Goal: Task Accomplishment & Management: Complete application form

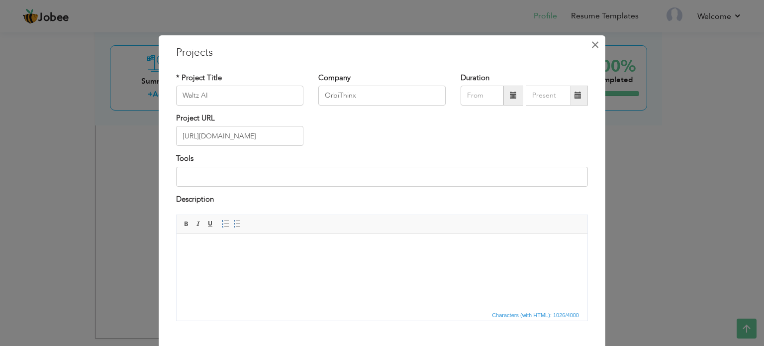
click at [591, 45] on span "×" at bounding box center [595, 45] width 8 height 18
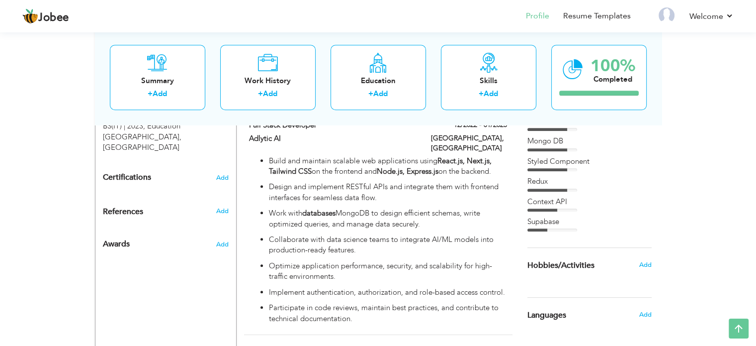
scroll to position [449, 0]
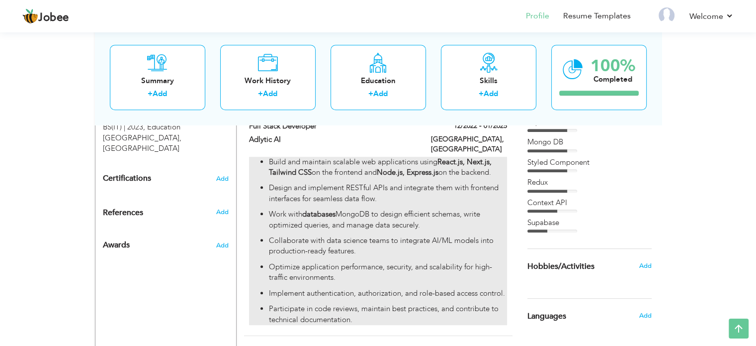
click at [462, 213] on ul "Build and maintain scalable web applications using React.js, Next.js, Tailwind …" at bounding box center [378, 241] width 258 height 168
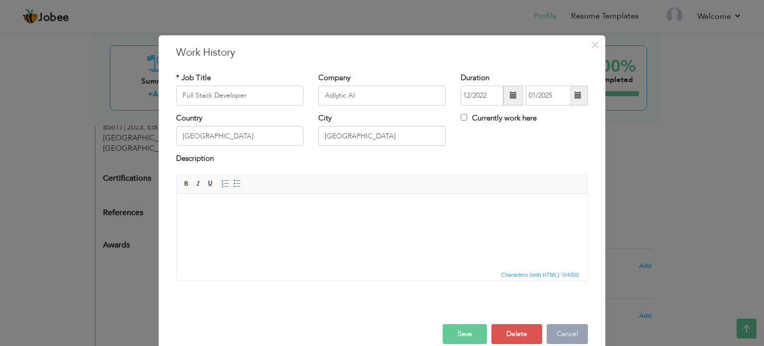
click at [576, 331] on button "Cancel" at bounding box center [567, 334] width 41 height 20
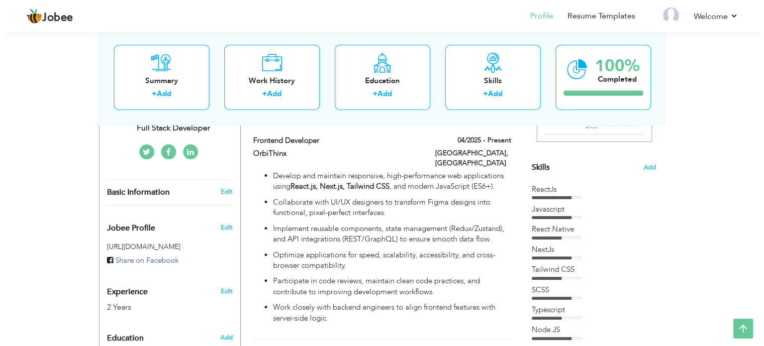
scroll to position [221, 0]
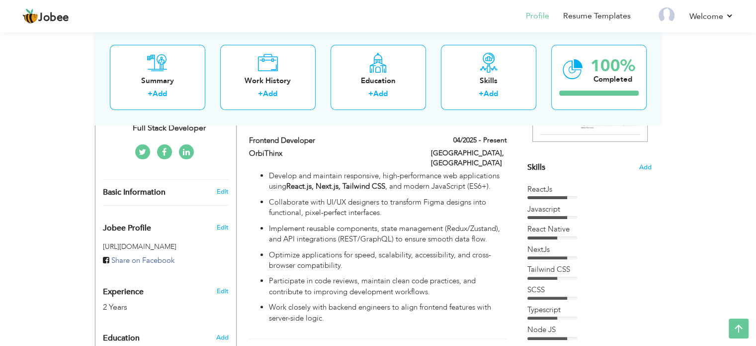
click at [383, 223] on p "Implement reusable components, state management (Redux/Zustand), and API integr…" at bounding box center [388, 233] width 238 height 21
type input "Frontend Developer"
type input "OrbiThinx"
type input "04/2025"
checkbox input "true"
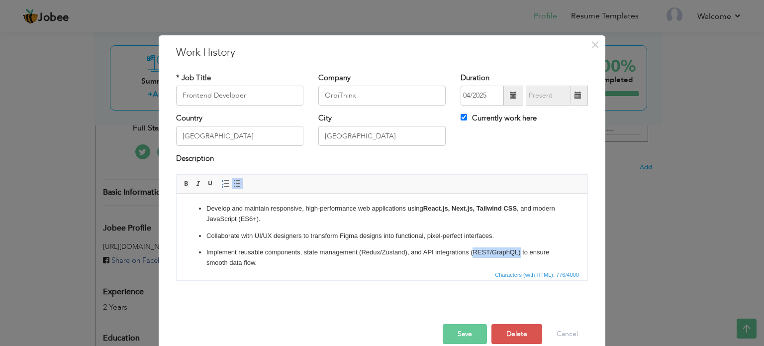
drag, startPoint x: 520, startPoint y: 252, endPoint x: 472, endPoint y: 251, distance: 47.8
click at [472, 251] on p "Implement reusable components, state management (Redux/Zustand), and API integr…" at bounding box center [381, 257] width 351 height 21
click at [469, 332] on button "Save" at bounding box center [465, 334] width 44 height 20
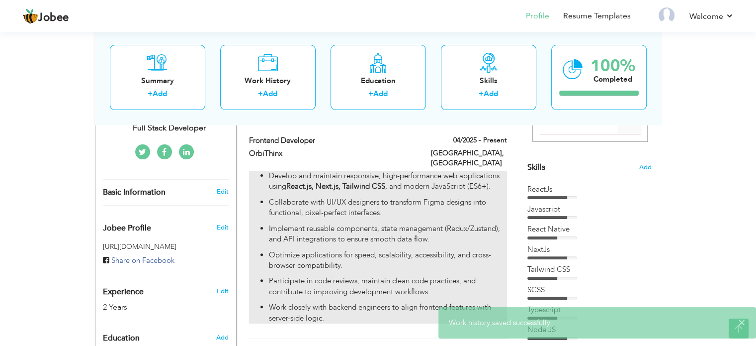
click at [450, 232] on p "Implement reusable components, state management (Redux/Zustand), and API integr…" at bounding box center [388, 233] width 238 height 21
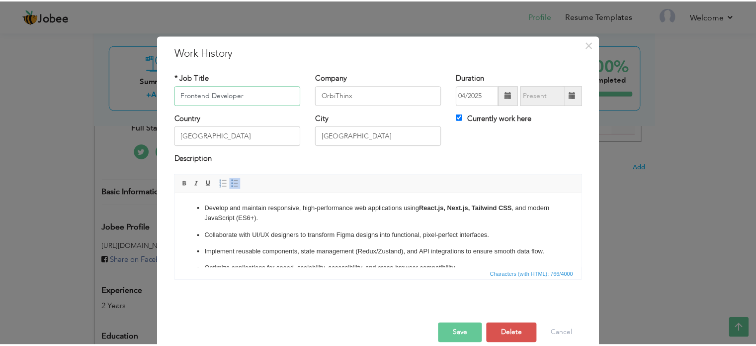
scroll to position [0, 0]
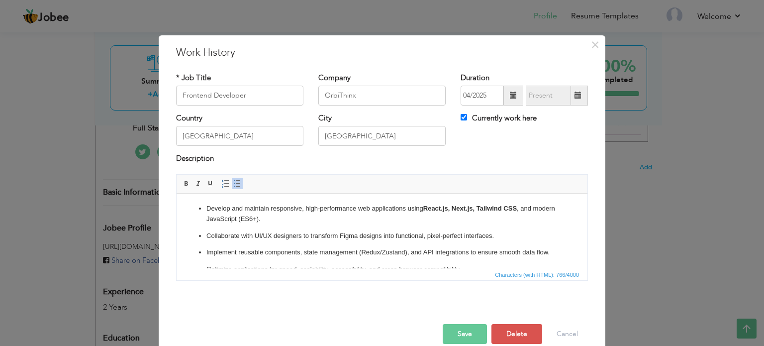
click at [392, 252] on p "Implement reusable components, state management (Redux/Zustand), and API integr…" at bounding box center [381, 252] width 351 height 10
click at [454, 325] on button "Save" at bounding box center [465, 334] width 44 height 20
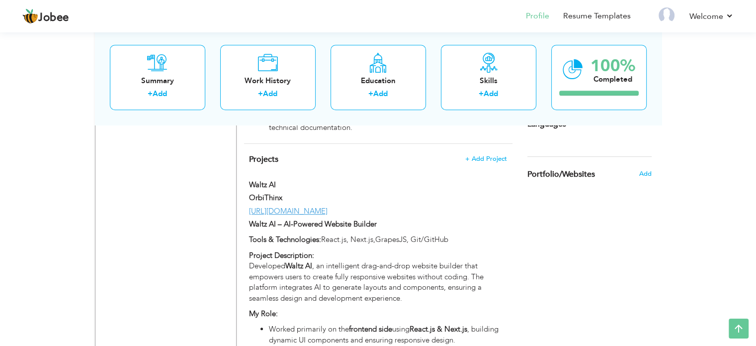
scroll to position [641, 0]
click at [483, 155] on span "+ Add Project" at bounding box center [486, 158] width 42 height 7
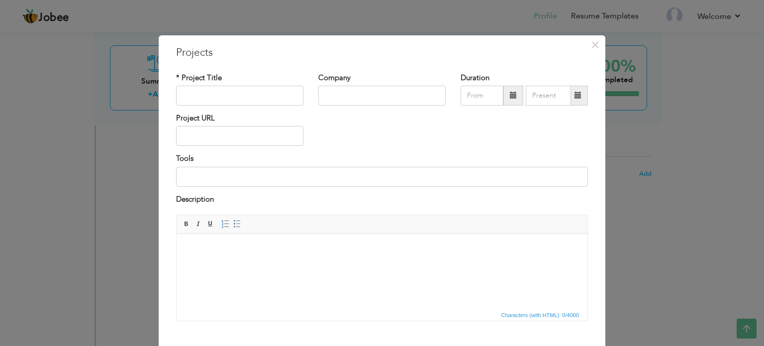
click at [681, 220] on div "× Projects * Project Title Company Duration Project URL Tools Description" at bounding box center [382, 173] width 764 height 346
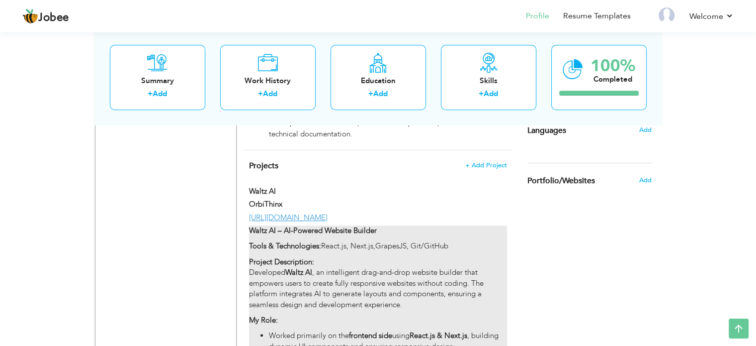
scroll to position [634, 0]
click at [387, 237] on div "Waltz AI – AI-Powered Website Builder Tools & Technologies: React.js, Next.js,G…" at bounding box center [378, 323] width 258 height 194
type input "Waltz AI"
type input "OrbiThinx"
type input "[URL][DOMAIN_NAME]"
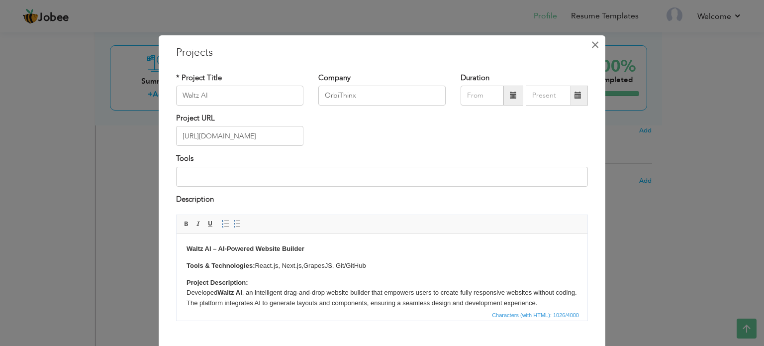
click at [591, 45] on span "×" at bounding box center [595, 45] width 8 height 18
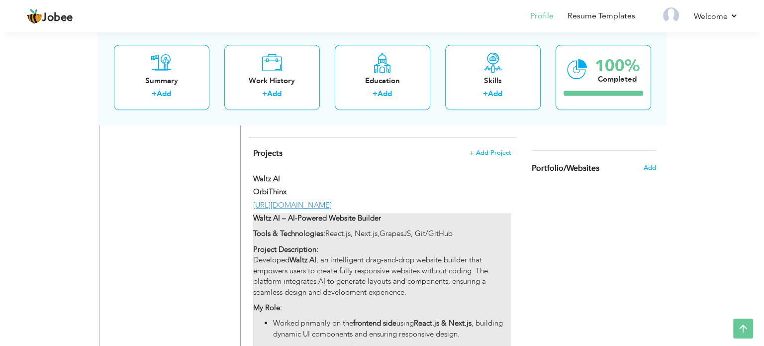
scroll to position [643, 0]
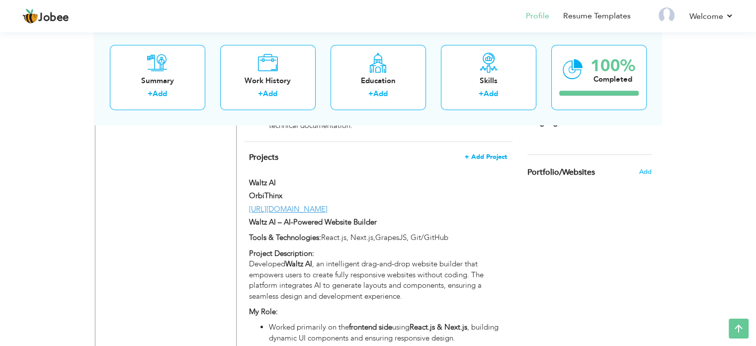
click at [478, 153] on span "+ Add Project" at bounding box center [486, 156] width 42 height 7
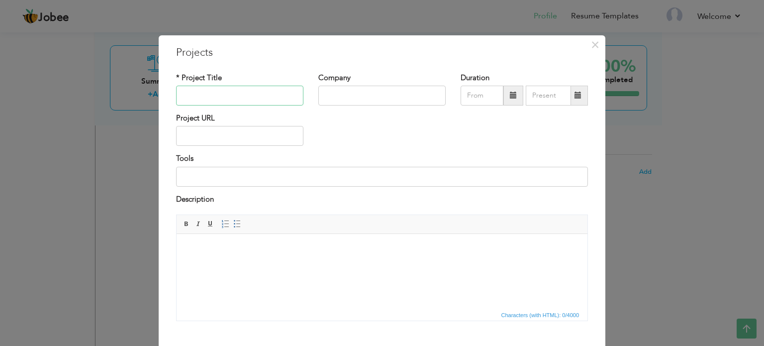
type input "S"
type input "A"
drag, startPoint x: 228, startPoint y: 98, endPoint x: 40, endPoint y: 79, distance: 189.5
click at [40, 79] on div "× Projects * Project Title Adlytic AI Company Duration Project URL Tools" at bounding box center [382, 173] width 764 height 346
paste input "[URL][DOMAIN_NAME]"
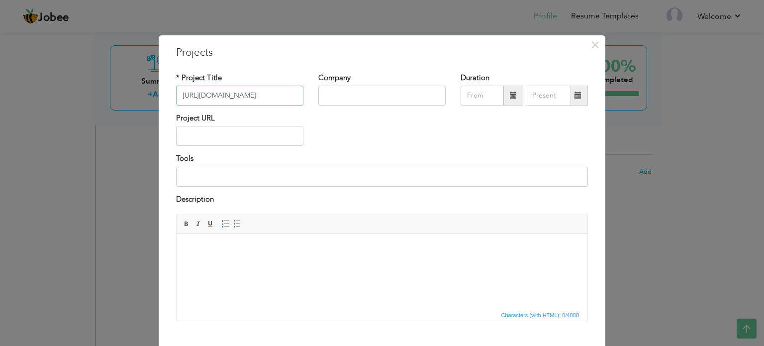
type input "[URL][DOMAIN_NAME]"
click at [338, 93] on input "text" at bounding box center [381, 96] width 127 height 20
type input "S"
type input "T"
type input "Techmade"
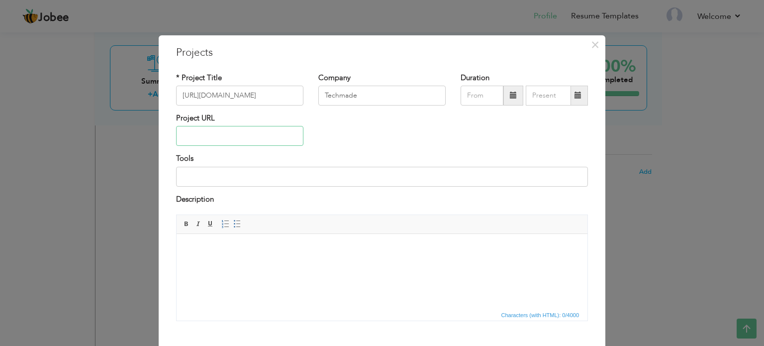
click at [253, 136] on input "text" at bounding box center [239, 136] width 127 height 20
drag, startPoint x: 247, startPoint y: 91, endPoint x: 84, endPoint y: 86, distance: 163.7
click at [84, 86] on div "× Projects * Project Title https://skedulr.com/ Company Techmade Duration" at bounding box center [382, 173] width 764 height 346
click at [206, 129] on input "text" at bounding box center [239, 136] width 127 height 20
paste input "[URL][DOMAIN_NAME]"
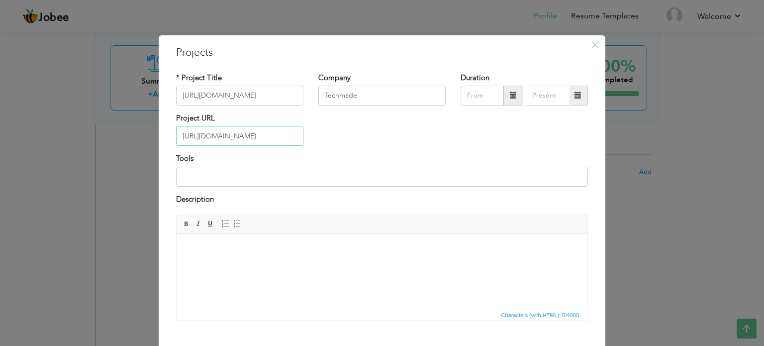
type input "[URL][DOMAIN_NAME]"
drag, startPoint x: 265, startPoint y: 90, endPoint x: 35, endPoint y: 84, distance: 229.3
click at [35, 84] on div "× Projects * Project Title https://skedulr.com/ Company Techmade Duration" at bounding box center [382, 173] width 764 height 346
type input "Skedulr"
click at [299, 174] on input at bounding box center [382, 177] width 412 height 20
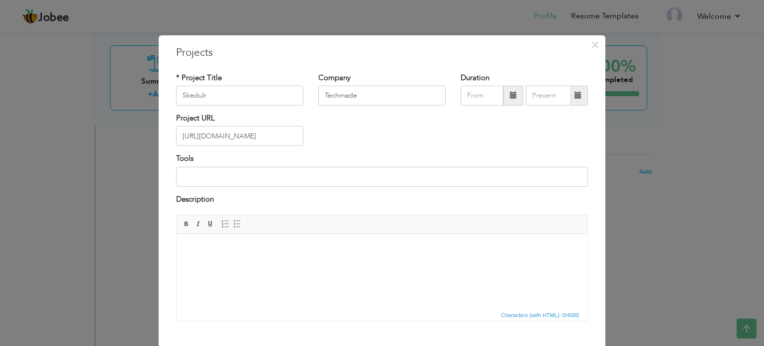
click at [298, 264] on html at bounding box center [382, 249] width 411 height 30
click at [294, 179] on input at bounding box center [382, 177] width 412 height 20
click at [202, 173] on input "Reactjs, React Native, Styled Component, Redux Toolkit" at bounding box center [382, 177] width 412 height 20
type input "Reactjs, React Native, Styled Component, Redux Toolkit"
click at [240, 261] on html at bounding box center [382, 249] width 411 height 30
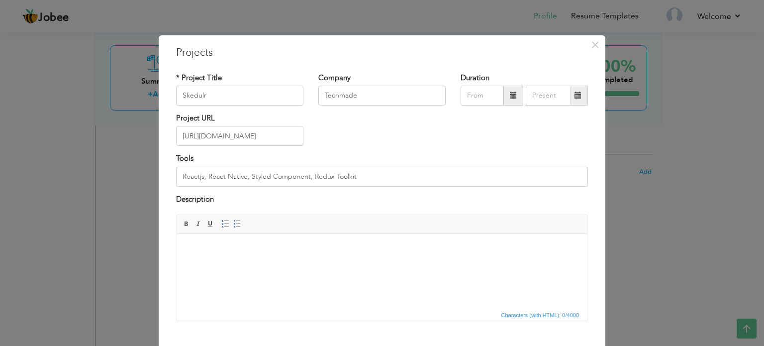
click at [241, 264] on html at bounding box center [382, 249] width 411 height 30
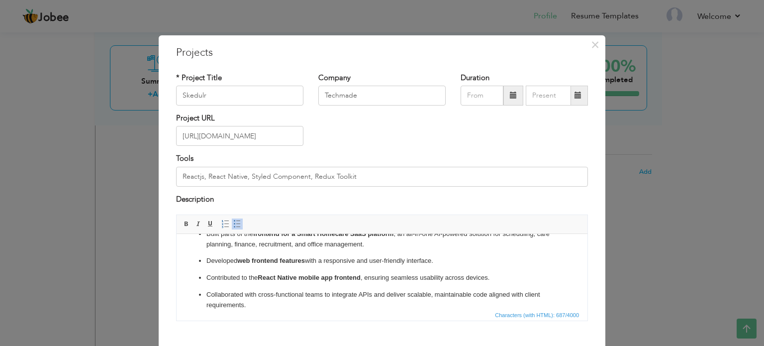
scroll to position [0, 0]
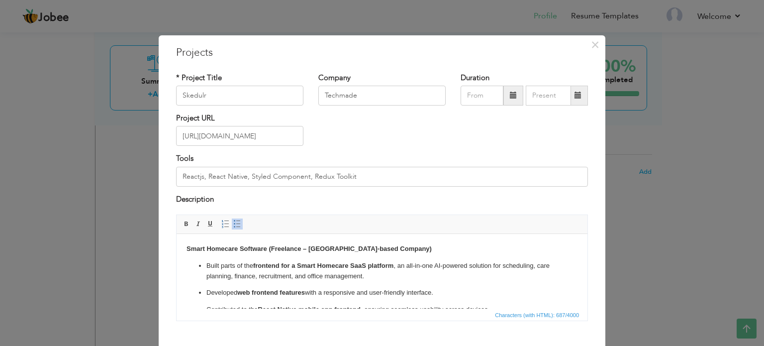
click at [306, 247] on strong "Smart Homecare Software (Freelance – UK-based Company)" at bounding box center [308, 248] width 245 height 7
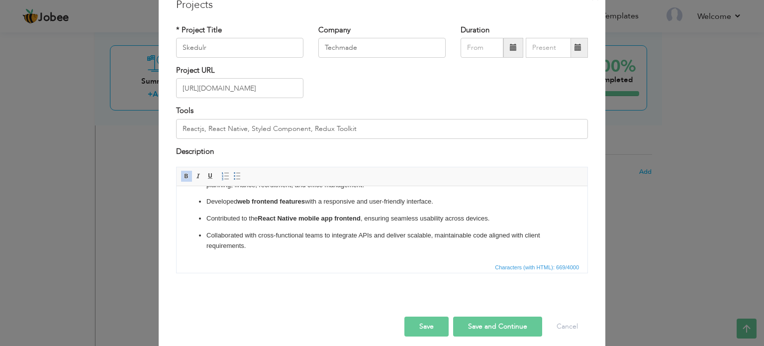
scroll to position [52, 0]
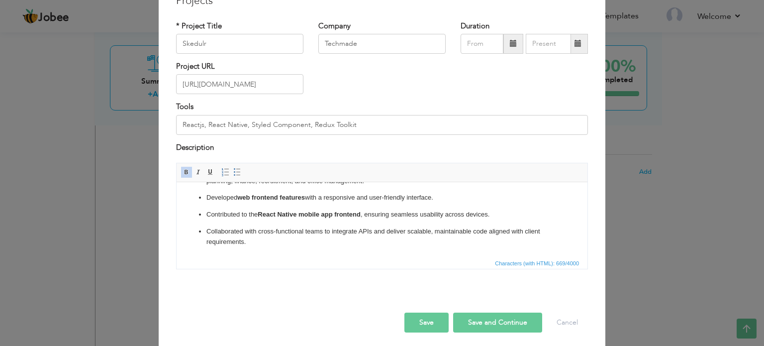
click at [414, 326] on button "Save" at bounding box center [426, 322] width 44 height 20
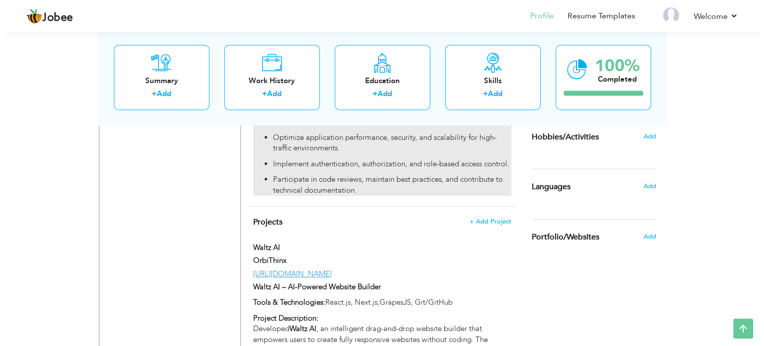
scroll to position [578, 0]
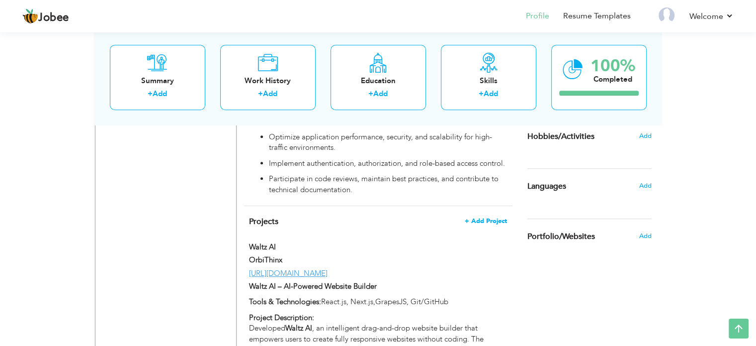
drag, startPoint x: 493, startPoint y: 210, endPoint x: 483, endPoint y: 201, distance: 13.0
click at [483, 217] on span "+ Add Project" at bounding box center [486, 220] width 42 height 7
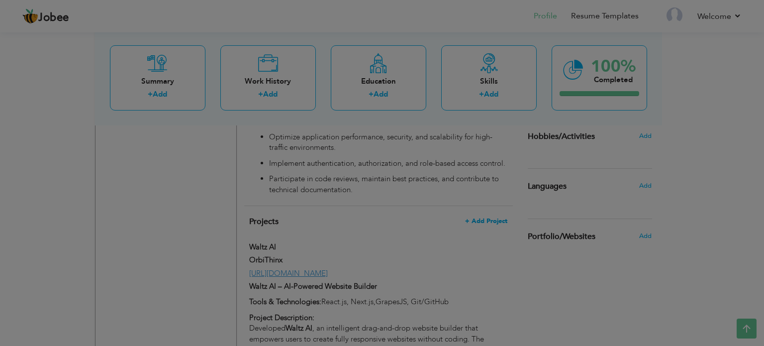
scroll to position [0, 0]
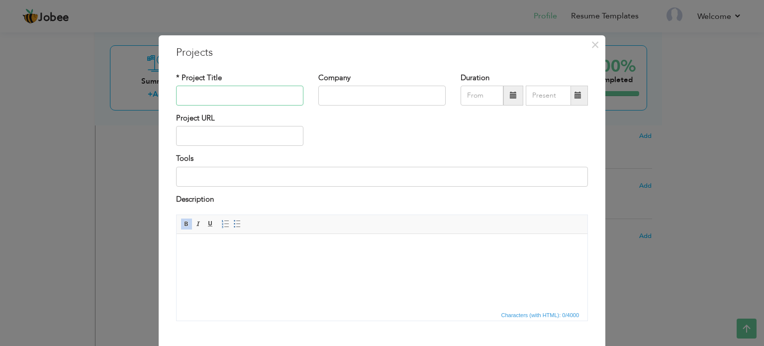
click at [220, 94] on input "text" at bounding box center [239, 96] width 127 height 20
click at [368, 91] on input "text" at bounding box center [381, 96] width 127 height 20
click at [226, 94] on input "Adlytic AI" at bounding box center [239, 96] width 127 height 20
type input "Adlytic AI Dashboard"
click at [358, 107] on div "Company" at bounding box center [382, 93] width 142 height 40
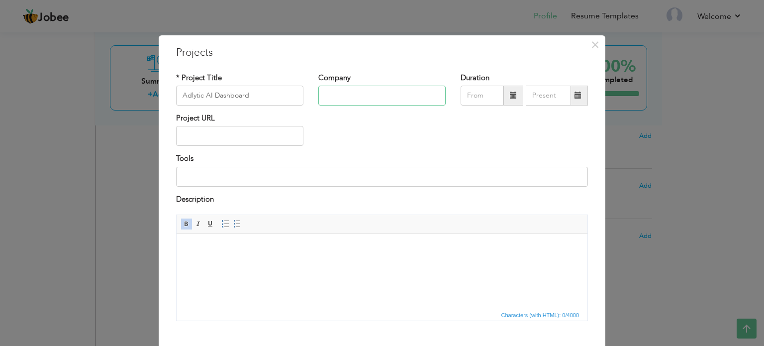
click at [382, 92] on input "text" at bounding box center [381, 96] width 127 height 20
type input "Adlytic AI"
click at [274, 127] on input "text" at bounding box center [239, 136] width 127 height 20
paste input "[URL]"
type input "[URL]"
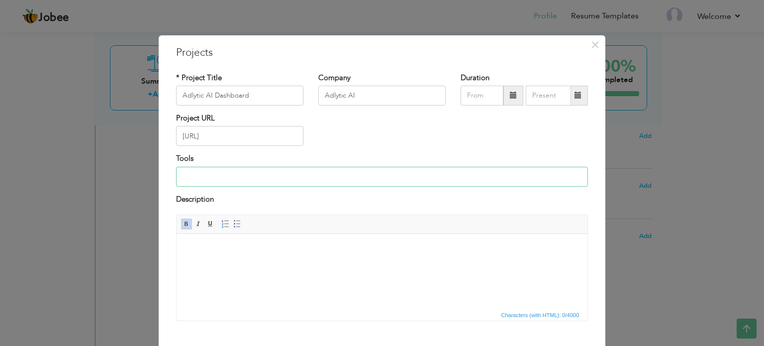
click at [215, 173] on input at bounding box center [382, 177] width 412 height 20
click at [199, 332] on div "* Project Title Adlytic AI Dashboard Company Adlytic AI Duration" at bounding box center [382, 200] width 427 height 271
click at [245, 264] on html at bounding box center [382, 249] width 411 height 30
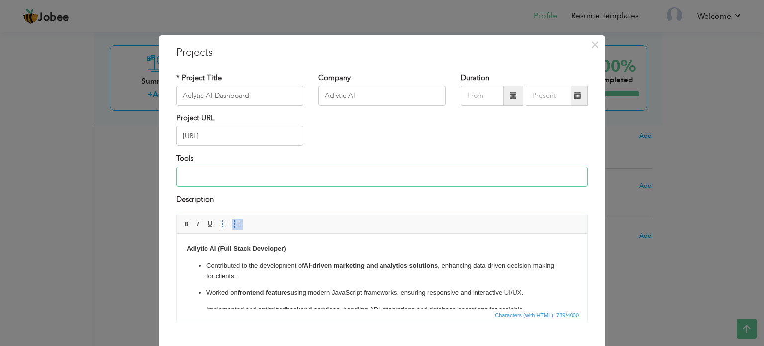
click at [222, 178] on input at bounding box center [382, 177] width 412 height 20
type input "E"
type input "R"
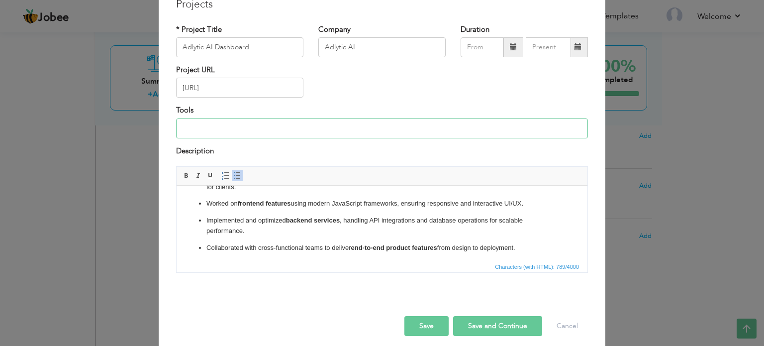
scroll to position [41, 0]
click at [441, 218] on p "Implemented and optimized backend services , handling API integrations and data…" at bounding box center [381, 225] width 351 height 21
click at [271, 229] on p "Implemented and optimized backend services , handling API integrations and data…" at bounding box center [381, 225] width 351 height 21
drag, startPoint x: 424, startPoint y: 324, endPoint x: 438, endPoint y: 280, distance: 46.6
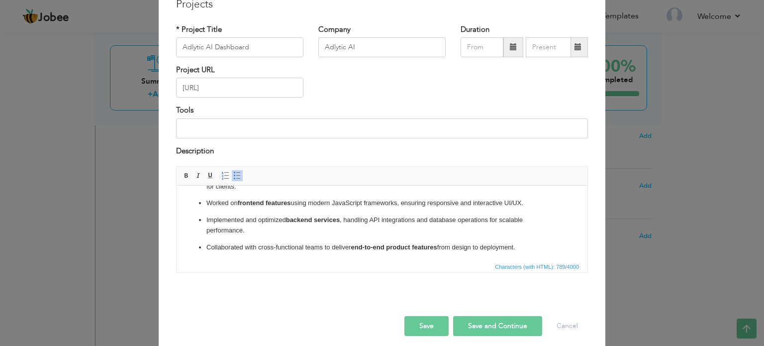
click at [438, 280] on div "× Projects * Project Title Adlytic AI Dashboard Company Adlytic AI Duration Pro…" at bounding box center [382, 170] width 447 height 367
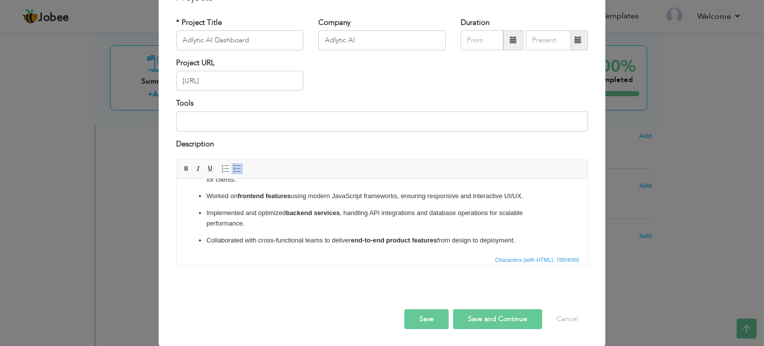
scroll to position [60, 0]
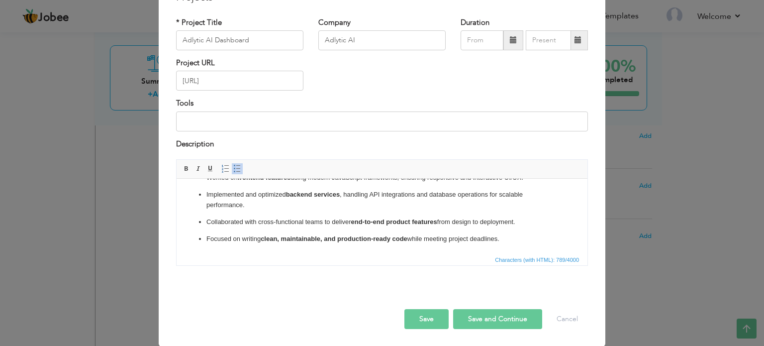
click at [427, 326] on button "Save" at bounding box center [426, 319] width 44 height 20
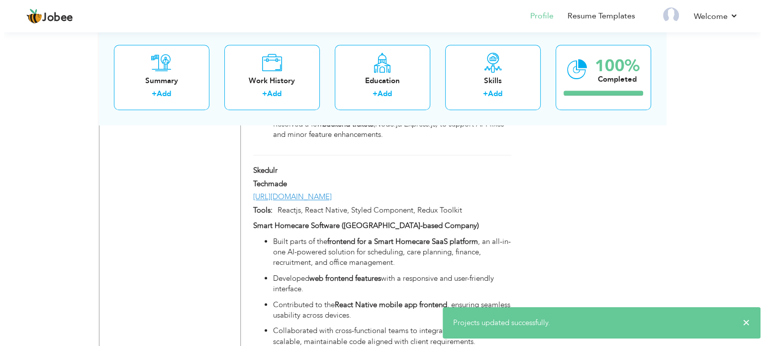
scroll to position [927, 0]
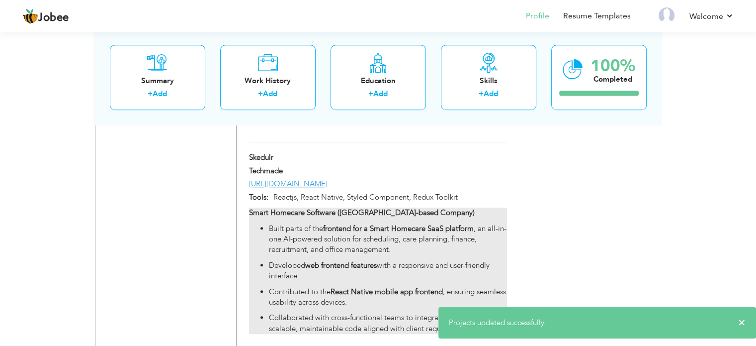
click at [349, 260] on strong "web frontend features" at bounding box center [341, 265] width 72 height 10
type input "Skedulr"
type input "Techmade"
type input "[URL][DOMAIN_NAME]"
type input "Reactjs, React Native, Styled Component, Redux Toolkit"
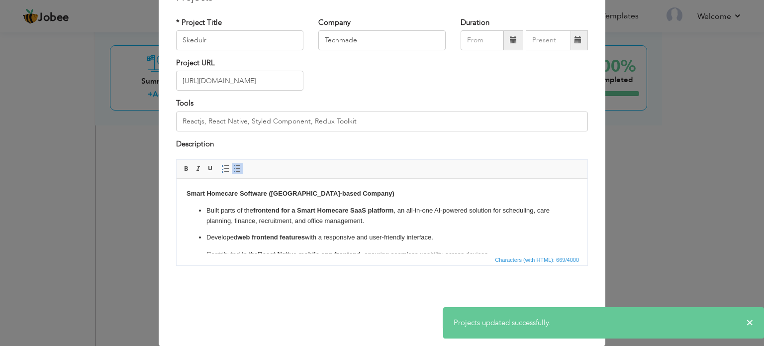
scroll to position [0, 0]
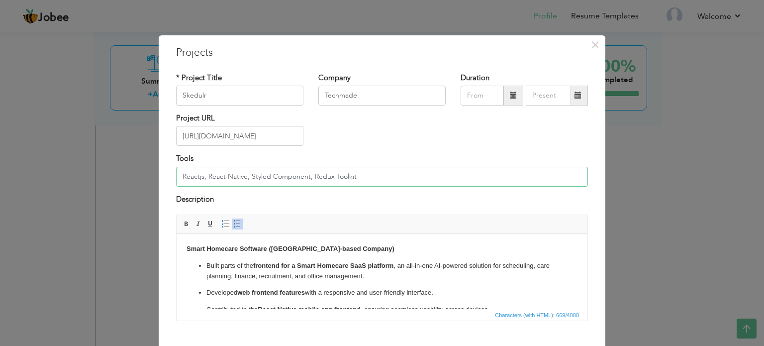
drag, startPoint x: 371, startPoint y: 177, endPoint x: 0, endPoint y: 143, distance: 372.5
click at [0, 143] on div "× Projects * Project Title Skedulr Company Techmade Duration Project URL" at bounding box center [382, 173] width 764 height 346
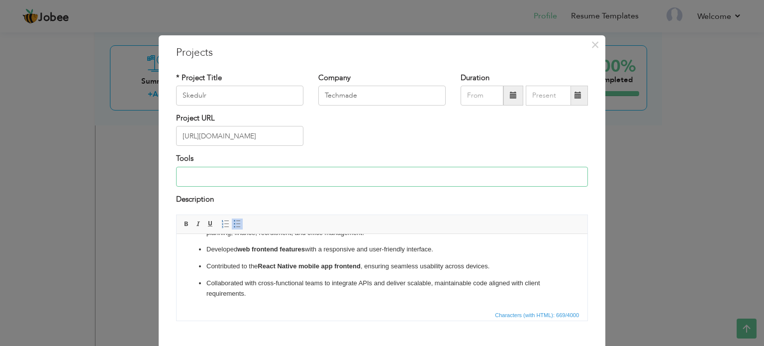
scroll to position [55, 0]
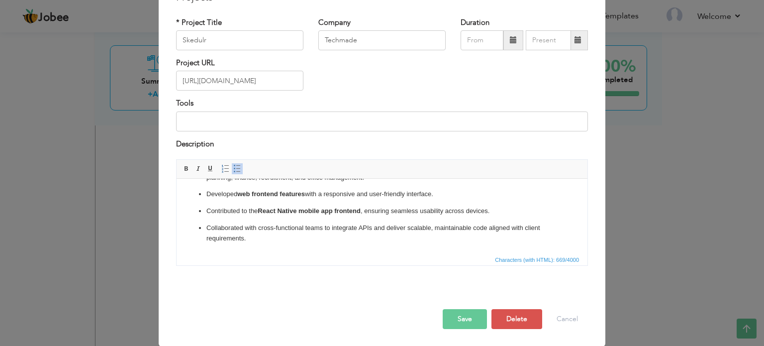
click at [469, 318] on button "Save" at bounding box center [465, 319] width 44 height 20
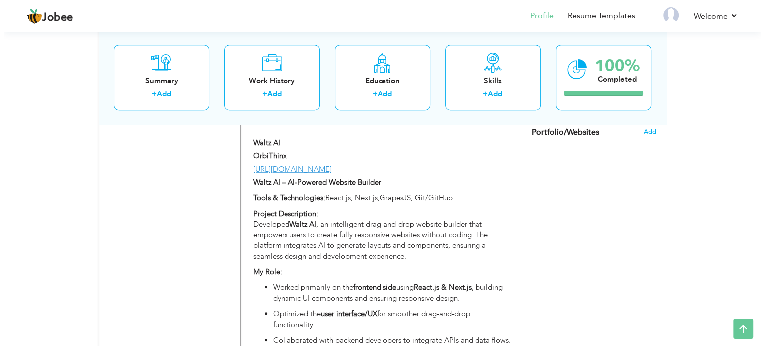
scroll to position [680, 0]
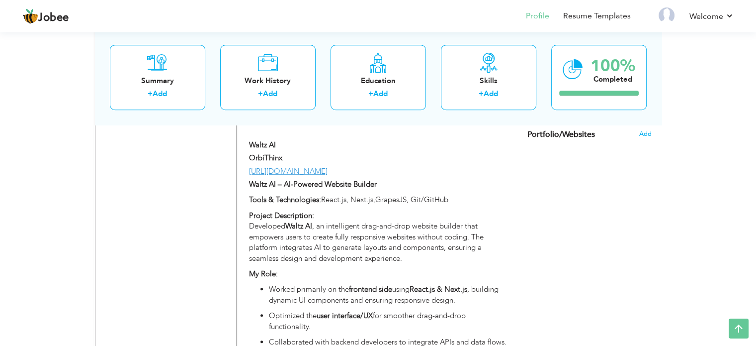
click at [396, 269] on p "My Role:" at bounding box center [378, 274] width 258 height 10
type input "Waltz AI"
type input "OrbiThinx"
type input "[URL][DOMAIN_NAME]"
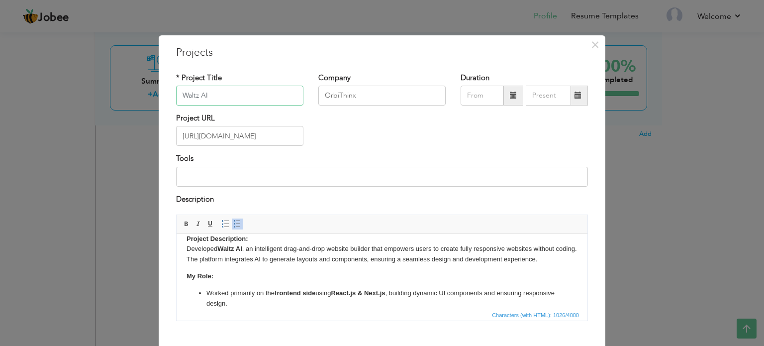
scroll to position [44, 0]
click at [389, 296] on p "Worked primarily on the frontend side using React.js & Next.js , building dynam…" at bounding box center [381, 298] width 351 height 21
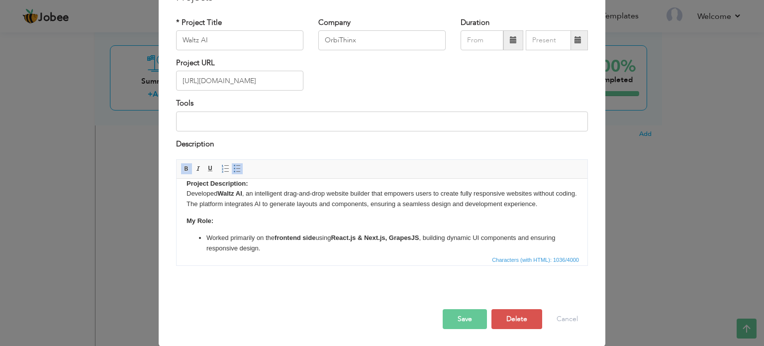
click at [475, 318] on button "Save" at bounding box center [465, 319] width 44 height 20
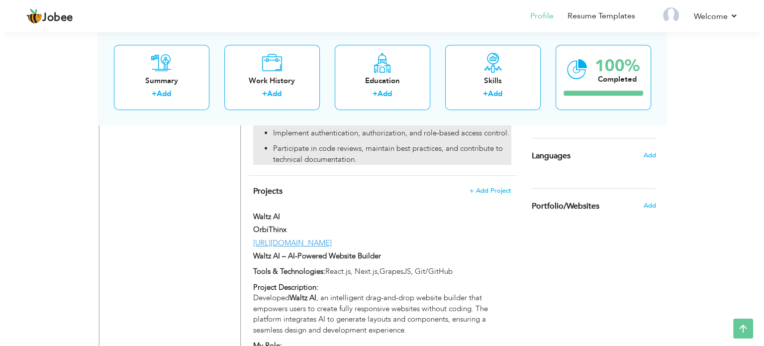
scroll to position [611, 0]
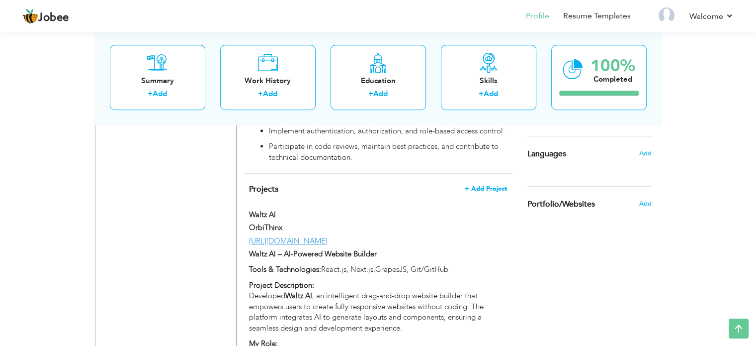
click at [487, 185] on span "+ Add Project" at bounding box center [486, 188] width 42 height 7
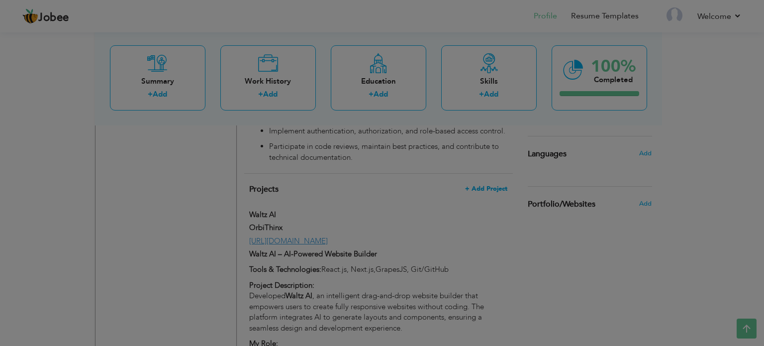
scroll to position [0, 0]
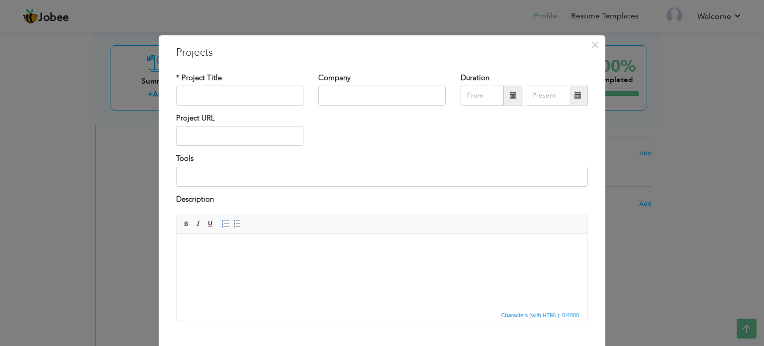
click at [259, 264] on html at bounding box center [382, 249] width 411 height 30
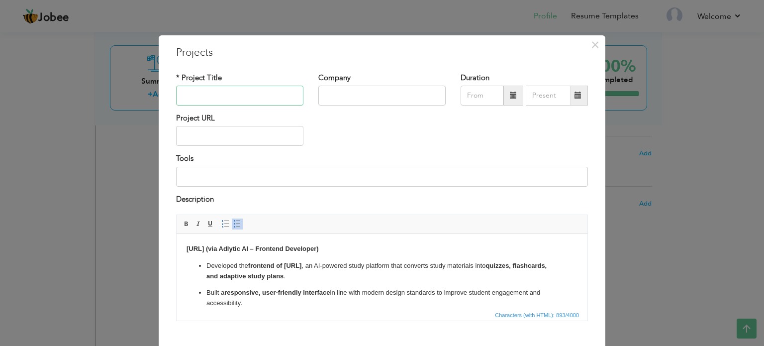
click at [207, 91] on input "text" at bounding box center [239, 96] width 127 height 20
type input "[URL]"
click at [354, 91] on input "text" at bounding box center [381, 96] width 127 height 20
type input "Adlytic AI"
click at [249, 136] on input "text" at bounding box center [239, 136] width 127 height 20
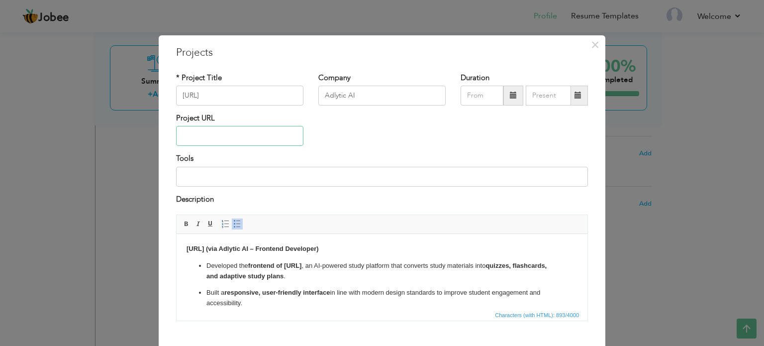
paste input "[URL]"
type input "[URL]"
click at [216, 173] on input at bounding box center [382, 177] width 412 height 20
drag, startPoint x: 262, startPoint y: 247, endPoint x: 219, endPoint y: 245, distance: 42.8
click at [219, 245] on strong "Dende.ai (via Adlytic AI – Frontend Developer)" at bounding box center [252, 248] width 132 height 7
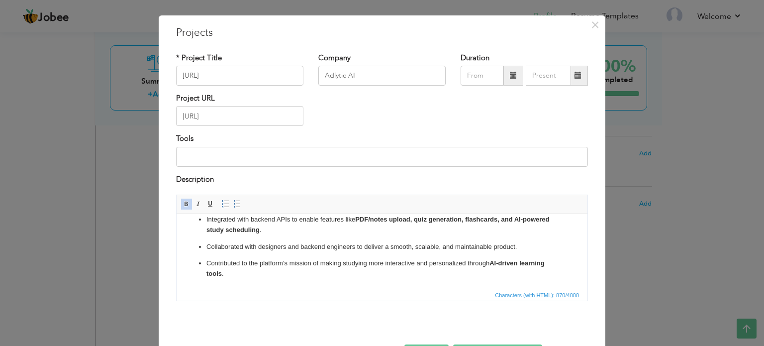
scroll to position [55, 0]
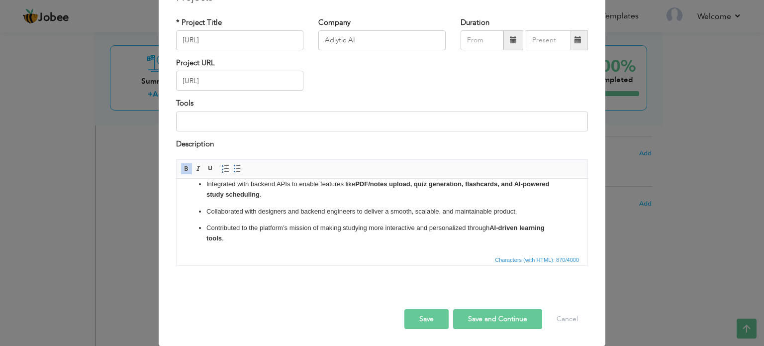
click at [419, 317] on button "Save" at bounding box center [426, 319] width 44 height 20
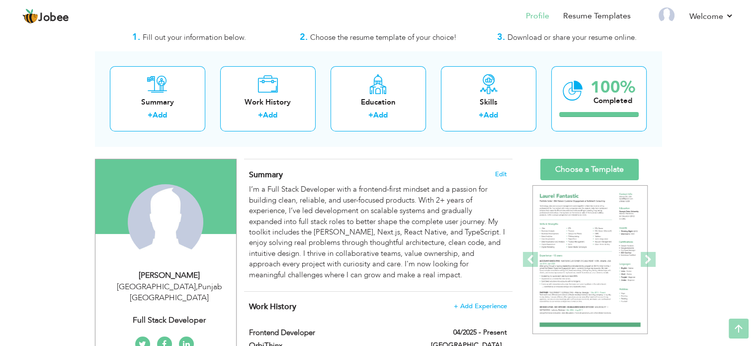
scroll to position [0, 0]
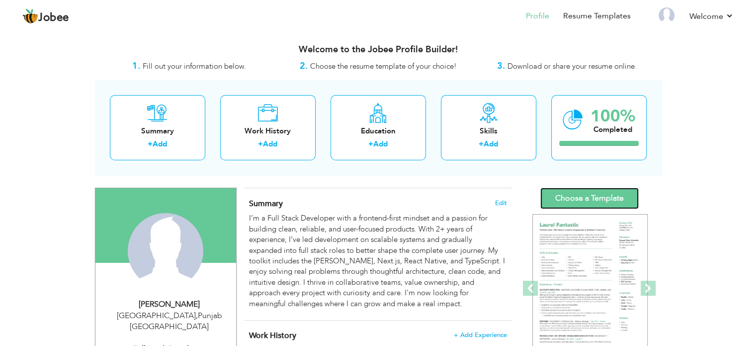
click at [575, 191] on link "Choose a Template" at bounding box center [590, 197] width 98 height 21
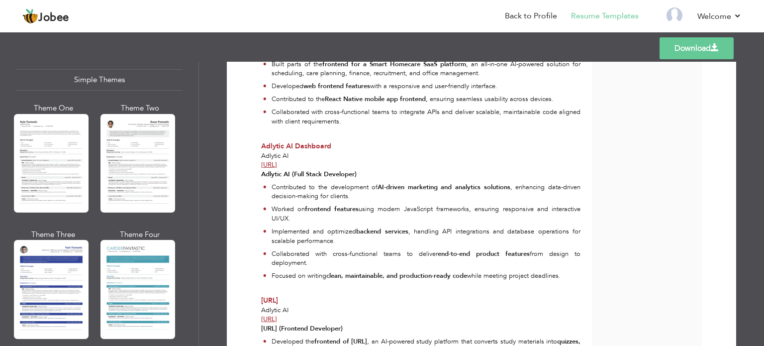
scroll to position [807, 0]
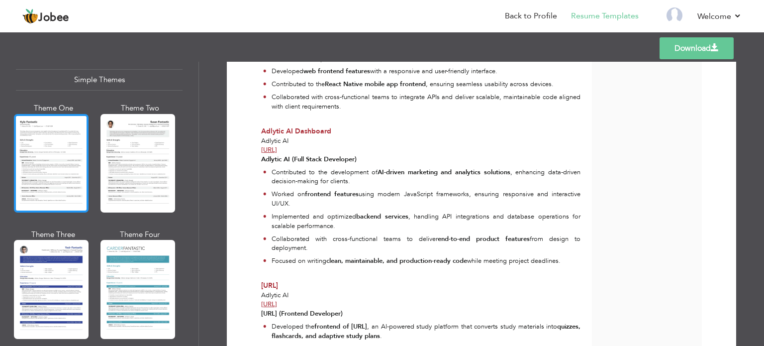
click at [42, 148] on div at bounding box center [51, 163] width 75 height 98
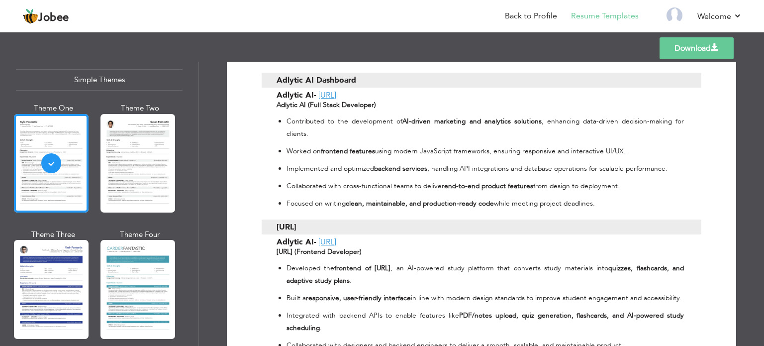
scroll to position [1116, 0]
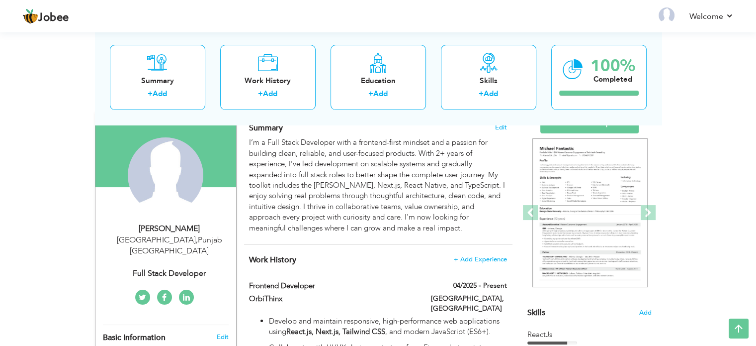
scroll to position [177, 0]
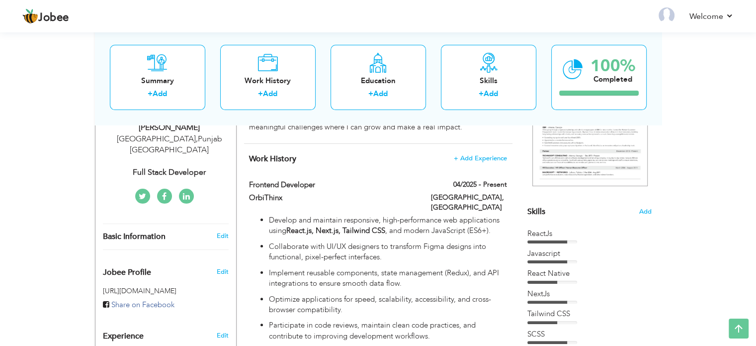
click at [592, 290] on div "NextJs" at bounding box center [590, 293] width 124 height 10
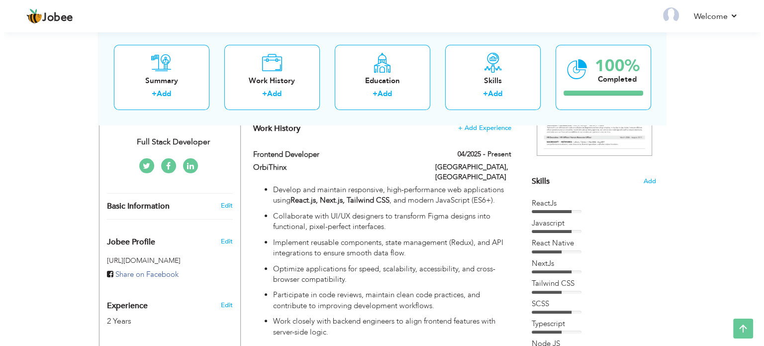
scroll to position [0, 0]
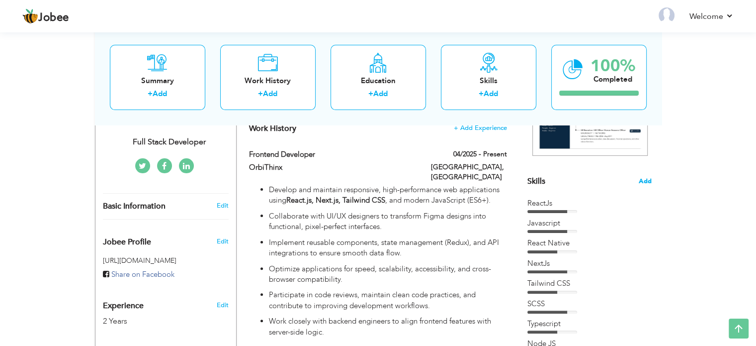
click at [644, 177] on span "Add" at bounding box center [645, 181] width 13 height 9
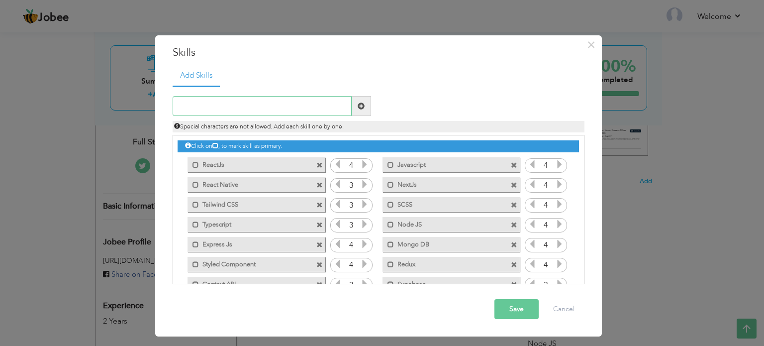
scroll to position [22, 0]
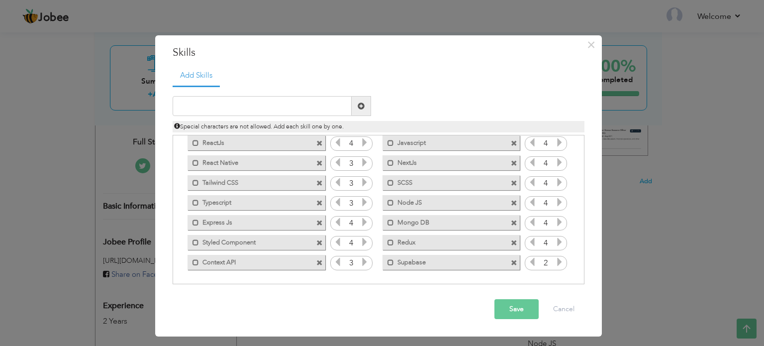
click at [511, 263] on span at bounding box center [514, 263] width 6 height 6
click at [483, 245] on label "Redux" at bounding box center [444, 241] width 100 height 12
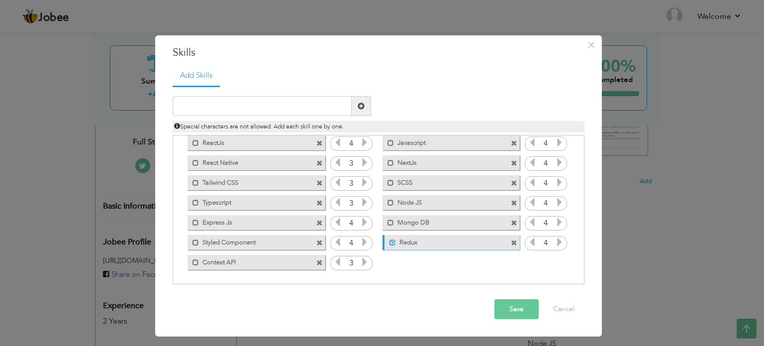
click at [479, 240] on label "Redux" at bounding box center [445, 241] width 99 height 12
click at [511, 313] on button "Save" at bounding box center [516, 309] width 44 height 20
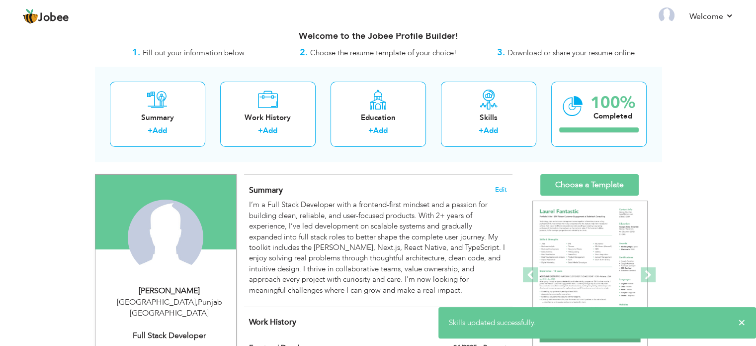
scroll to position [12, 0]
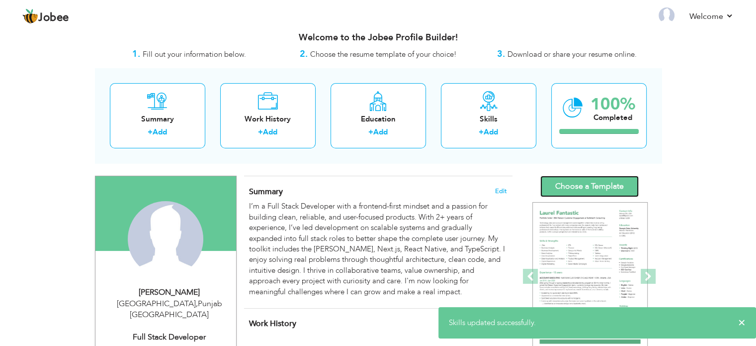
click at [588, 192] on link "Choose a Template" at bounding box center [590, 186] width 98 height 21
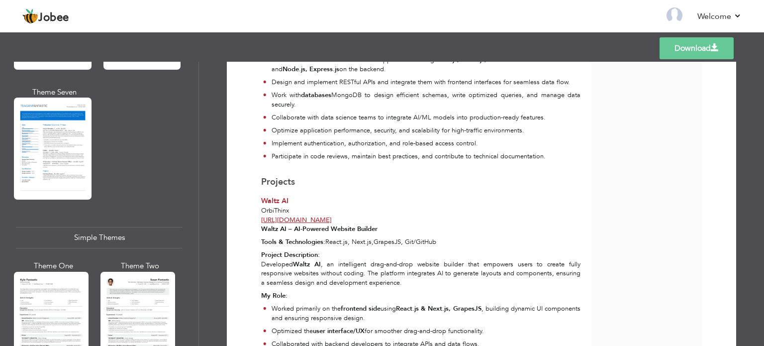
scroll to position [417, 0]
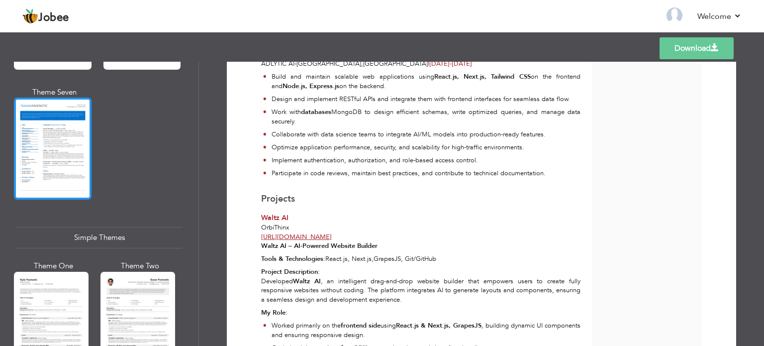
click at [74, 148] on div at bounding box center [53, 148] width 78 height 102
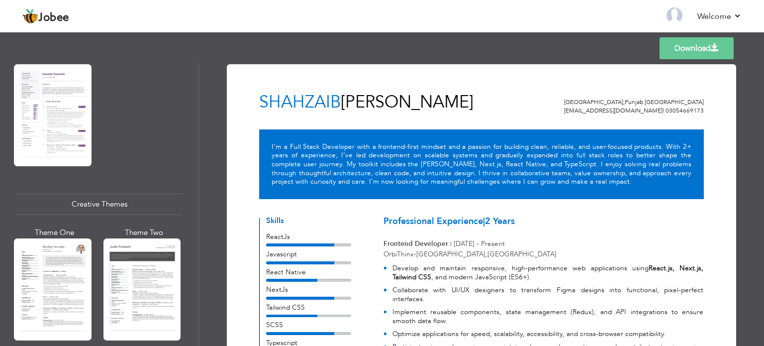
scroll to position [1745, 0]
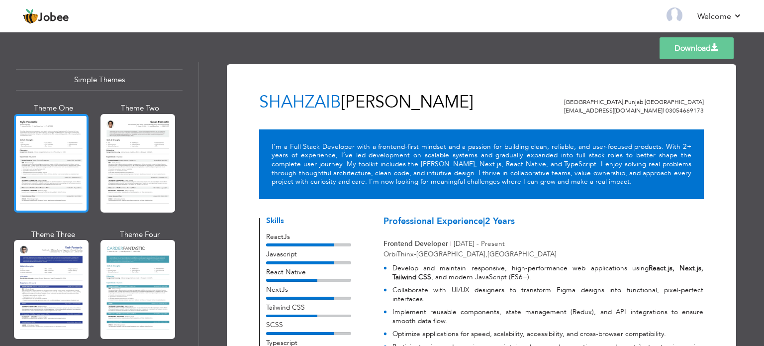
click at [60, 181] on div at bounding box center [51, 163] width 75 height 98
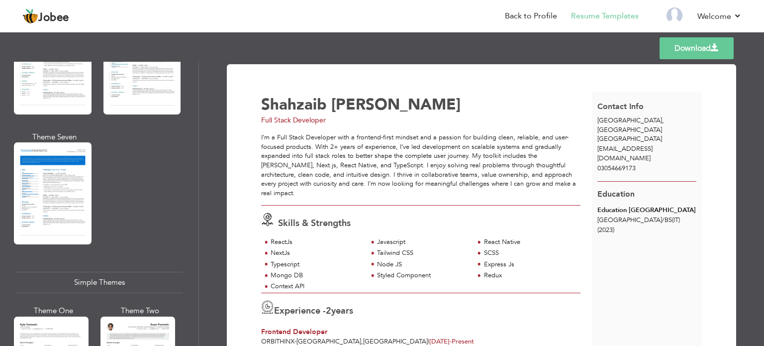
scroll to position [1745, 0]
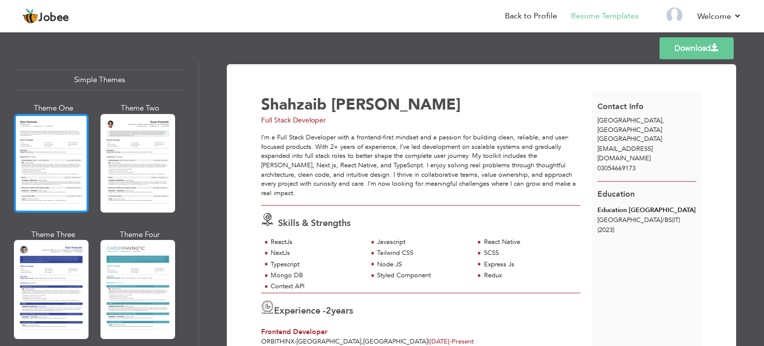
click at [57, 115] on div at bounding box center [51, 163] width 75 height 98
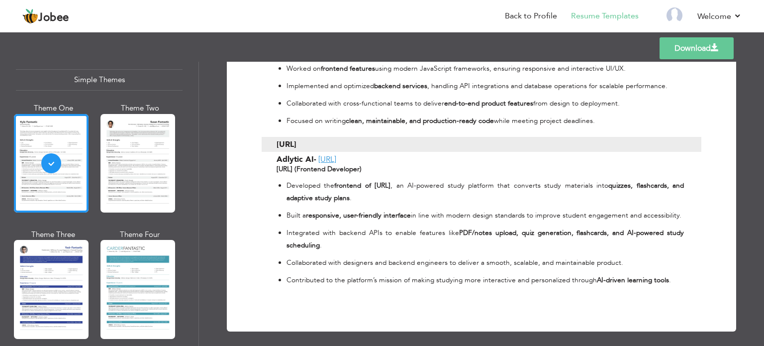
scroll to position [1116, 0]
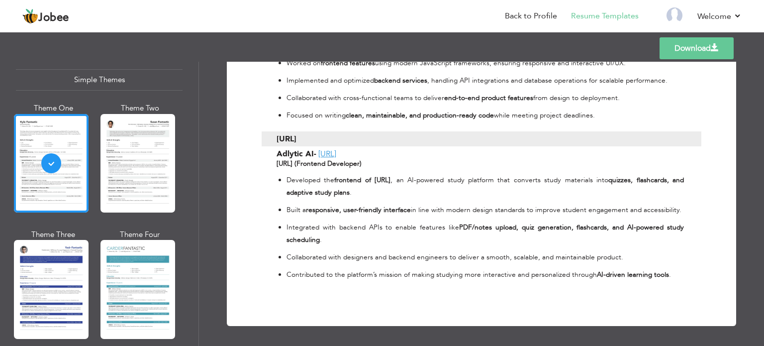
click at [697, 50] on link "Download" at bounding box center [696, 48] width 74 height 22
